Goal: Communication & Community: Answer question/provide support

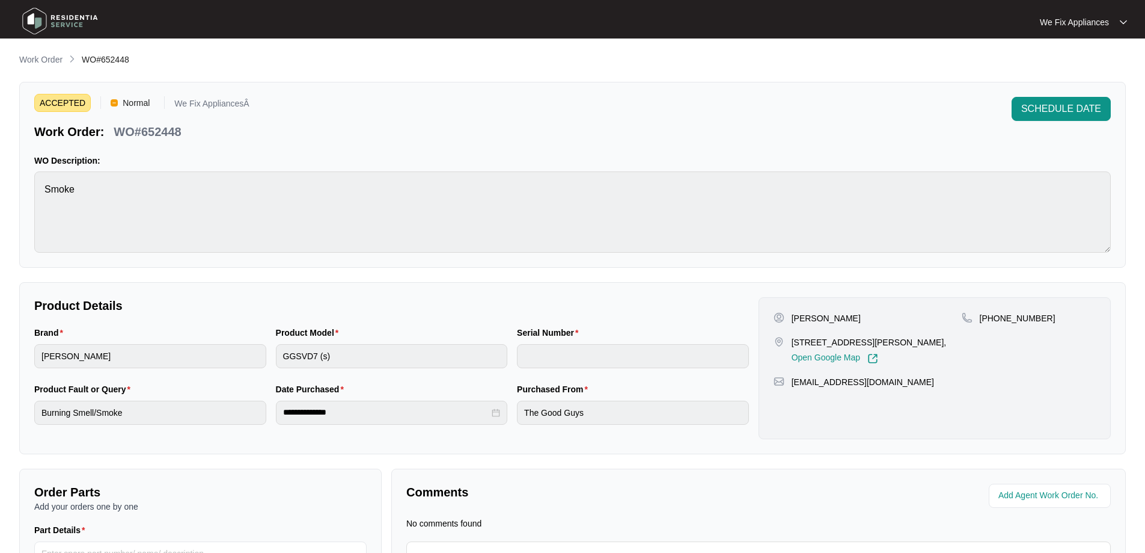
click at [81, 7] on img at bounding box center [60, 21] width 84 height 36
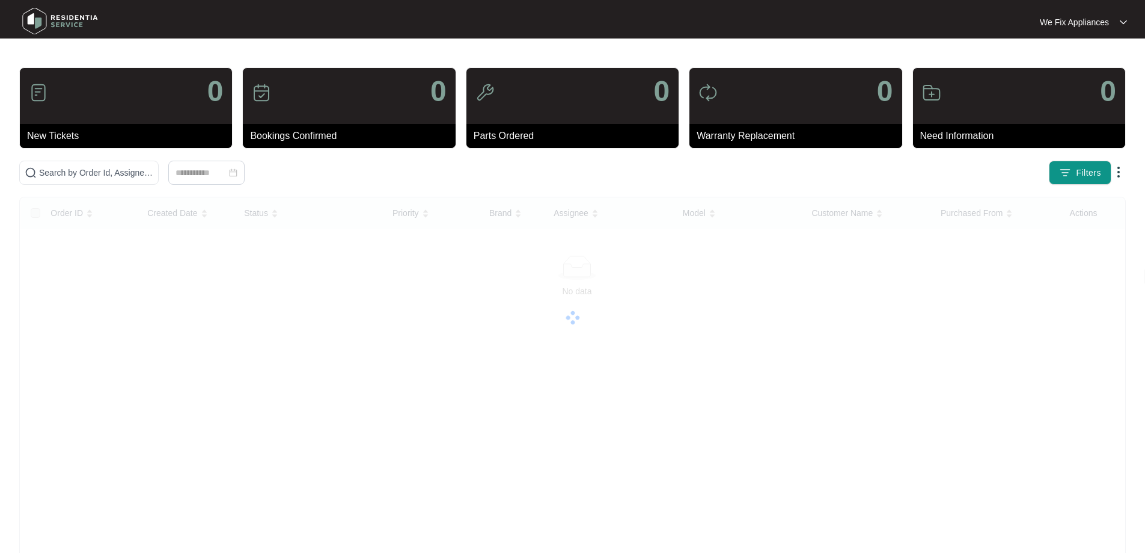
click at [81, 13] on img at bounding box center [60, 21] width 84 height 36
paste input "652448"
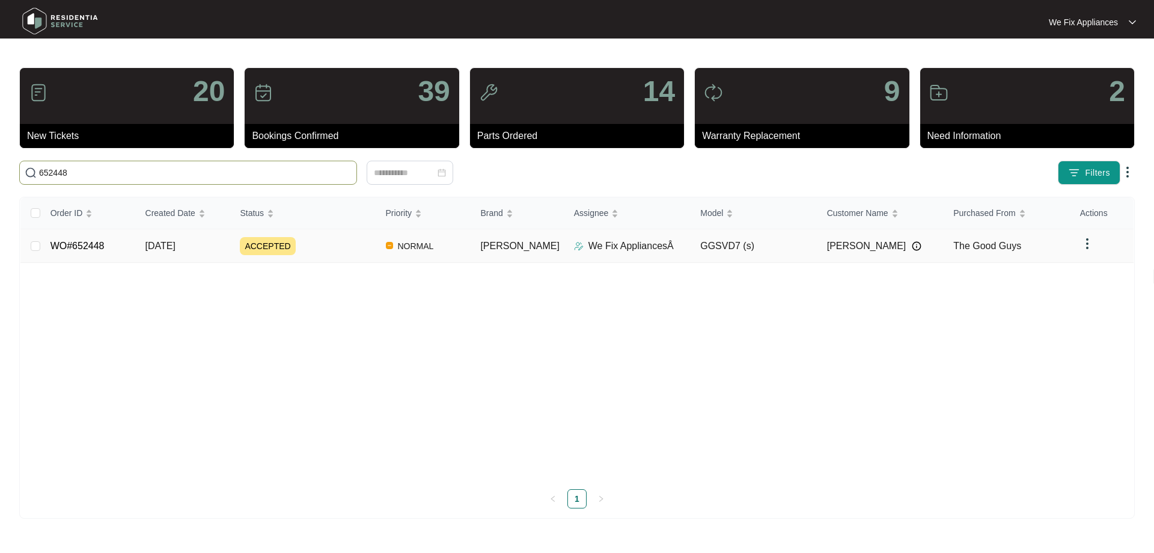
type input "652448"
click at [88, 247] on link "WO#652448" at bounding box center [78, 245] width 54 height 10
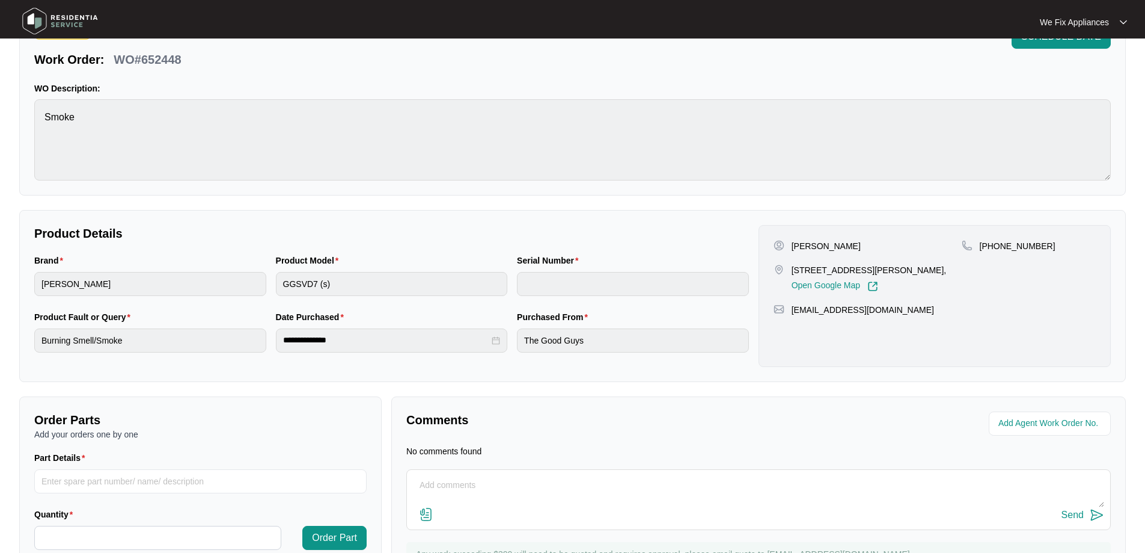
scroll to position [132, 0]
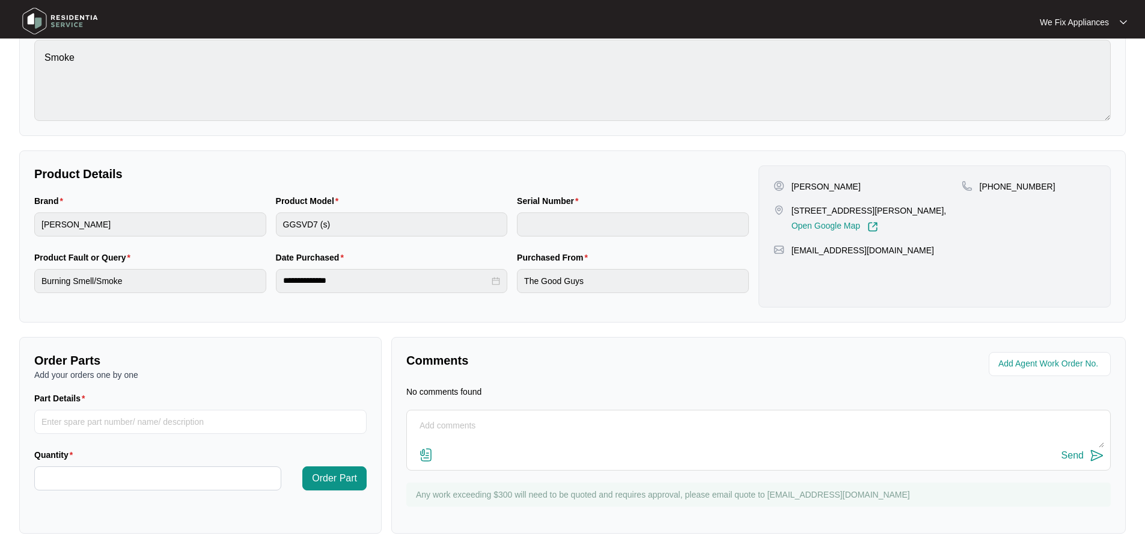
click at [512, 420] on textarea at bounding box center [758, 431] width 691 height 31
type textarea "h"
type textarea "Hi guys, left message for customer to call us back thank you."
click at [1080, 453] on div "Send" at bounding box center [1073, 455] width 22 height 11
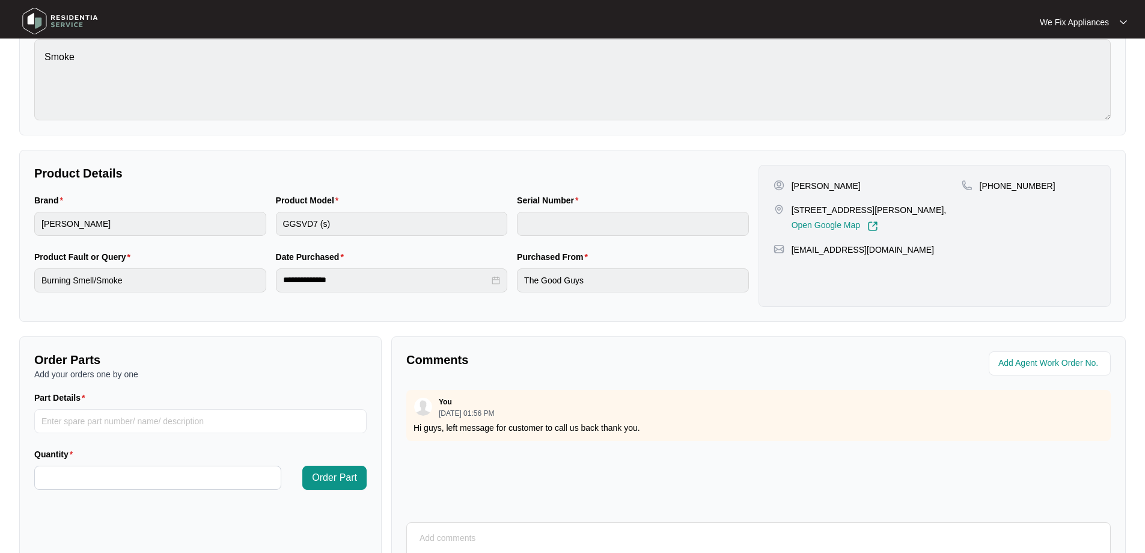
click at [69, 13] on img at bounding box center [60, 21] width 84 height 36
